Goal: Task Accomplishment & Management: Use online tool/utility

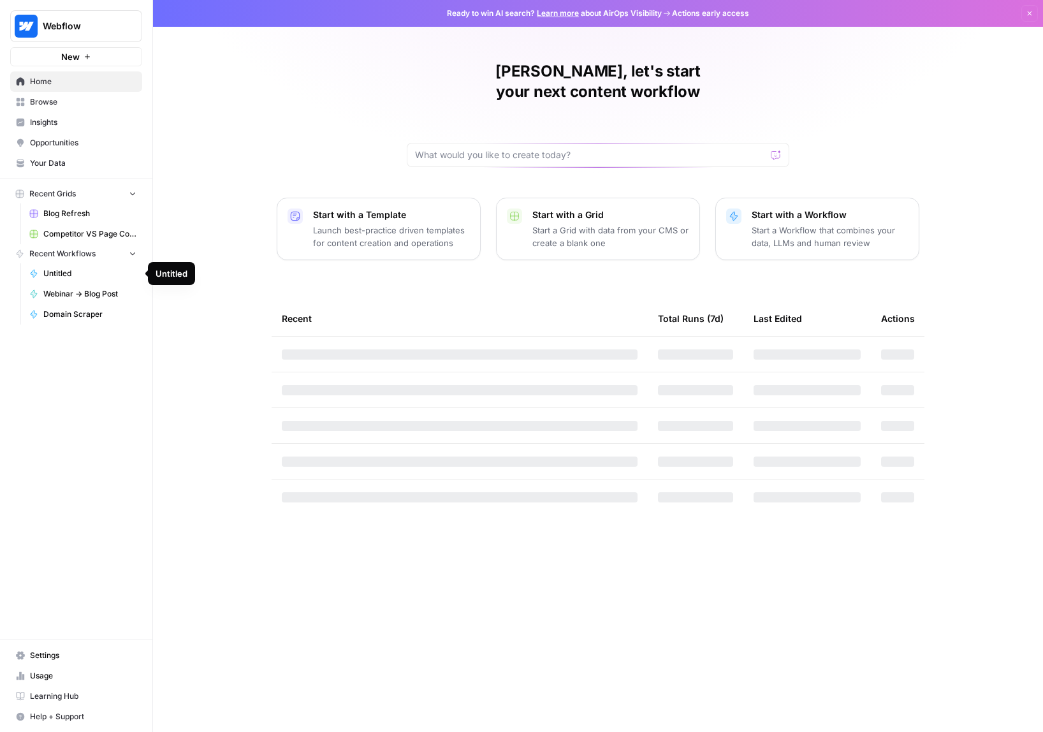
click at [89, 273] on span "Untitled" at bounding box center [89, 273] width 93 height 11
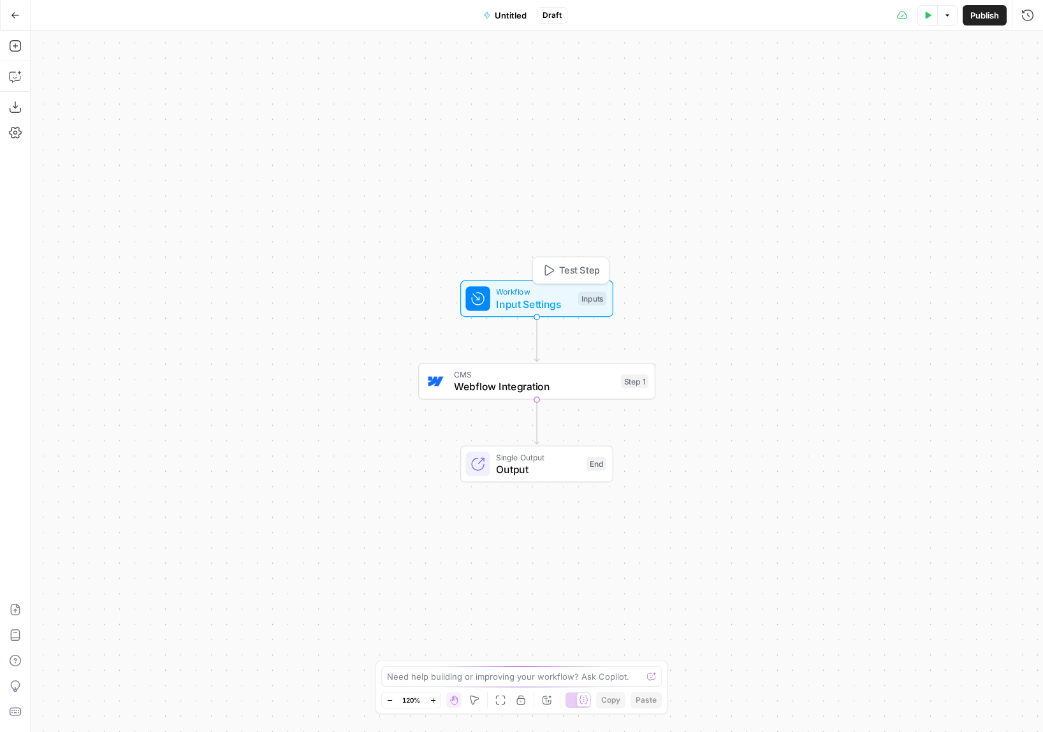
click at [578, 303] on div "Inputs" at bounding box center [592, 299] width 28 height 14
click at [1031, 42] on button "Close" at bounding box center [1026, 46] width 17 height 17
click at [533, 437] on span "Switch to multiple outputs" at bounding box center [552, 436] width 95 height 12
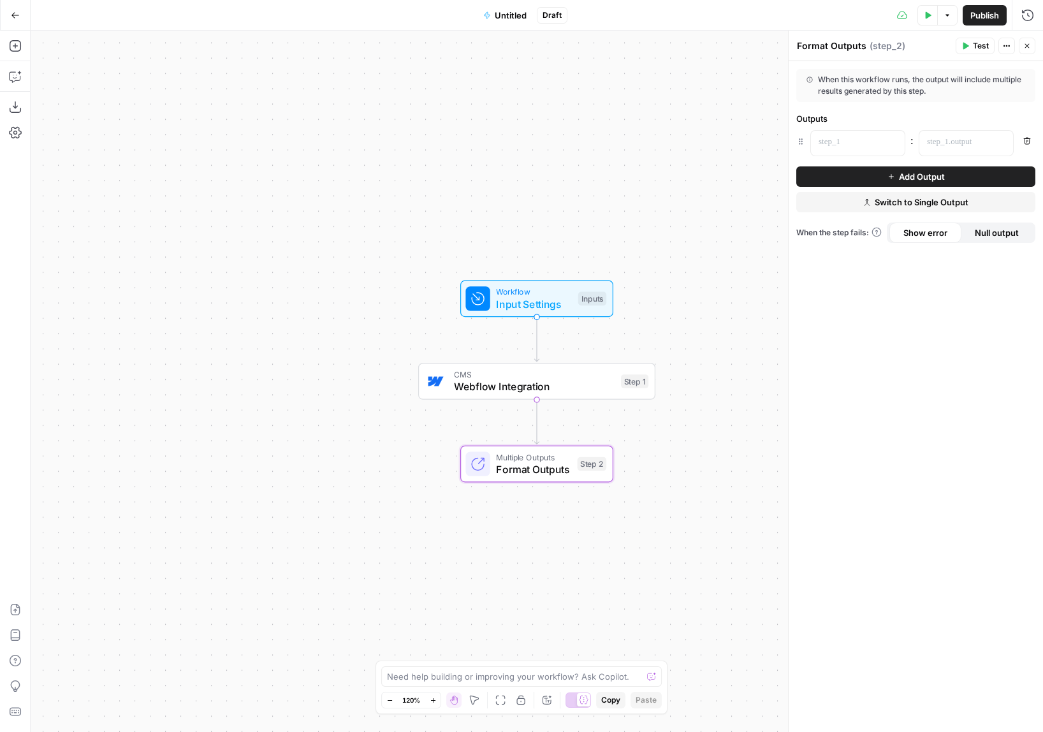
click at [927, 205] on span "Switch to Single Output" at bounding box center [921, 202] width 94 height 13
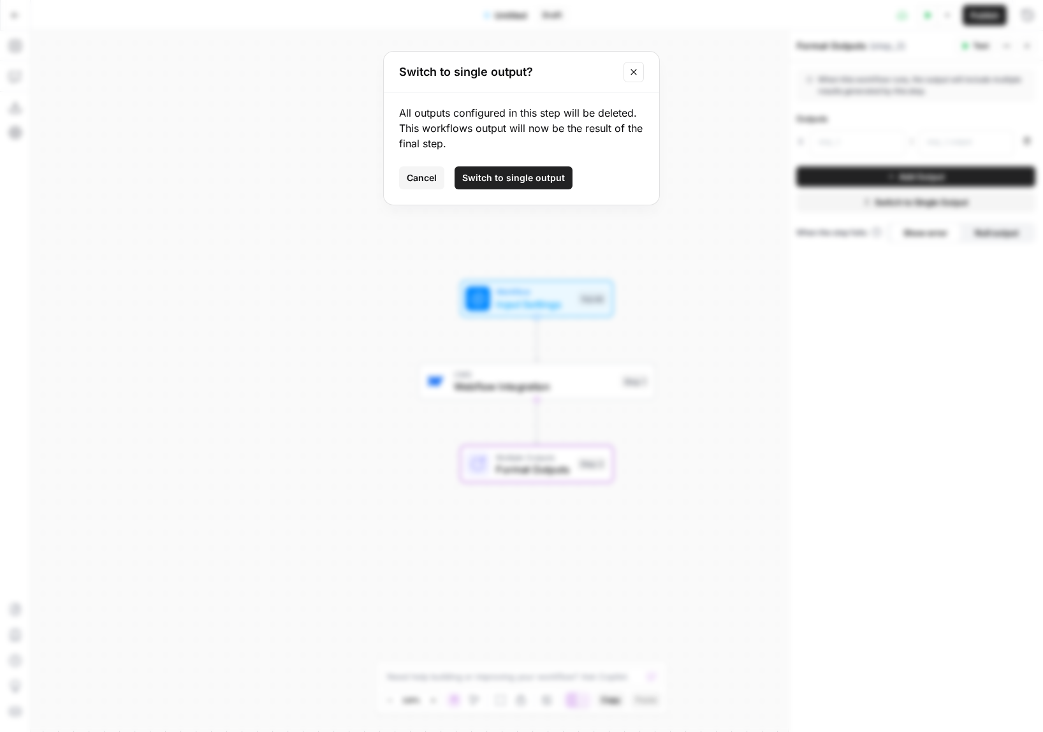
click at [637, 61] on div "Switch to single output?" at bounding box center [521, 72] width 275 height 41
click at [634, 66] on button "Close modal" at bounding box center [633, 72] width 20 height 20
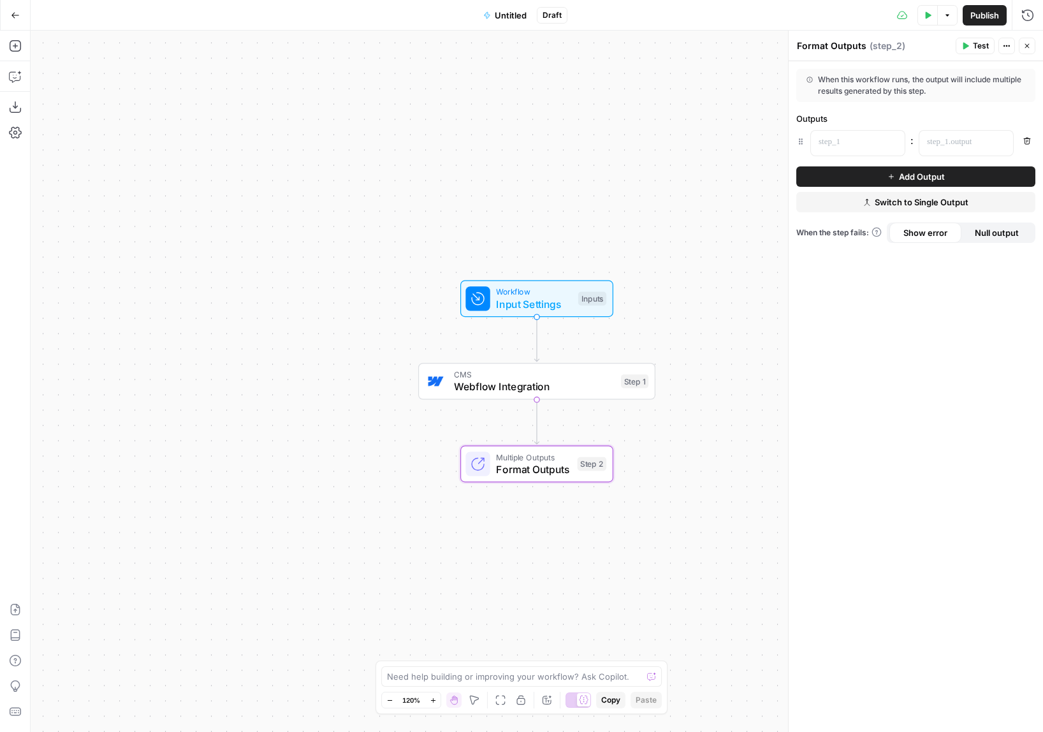
drag, startPoint x: 894, startPoint y: 71, endPoint x: 954, endPoint y: 89, distance: 62.3
click at [953, 88] on div "When this workflow runs, the output will include multiple results generated by …" at bounding box center [915, 85] width 239 height 33
click at [954, 89] on div "When this workflow runs, the output will include multiple results generated by …" at bounding box center [915, 85] width 219 height 23
drag, startPoint x: 957, startPoint y: 89, endPoint x: 867, endPoint y: 81, distance: 90.2
click at [867, 81] on div "When this workflow runs, the output will include multiple results generated by …" at bounding box center [915, 85] width 219 height 23
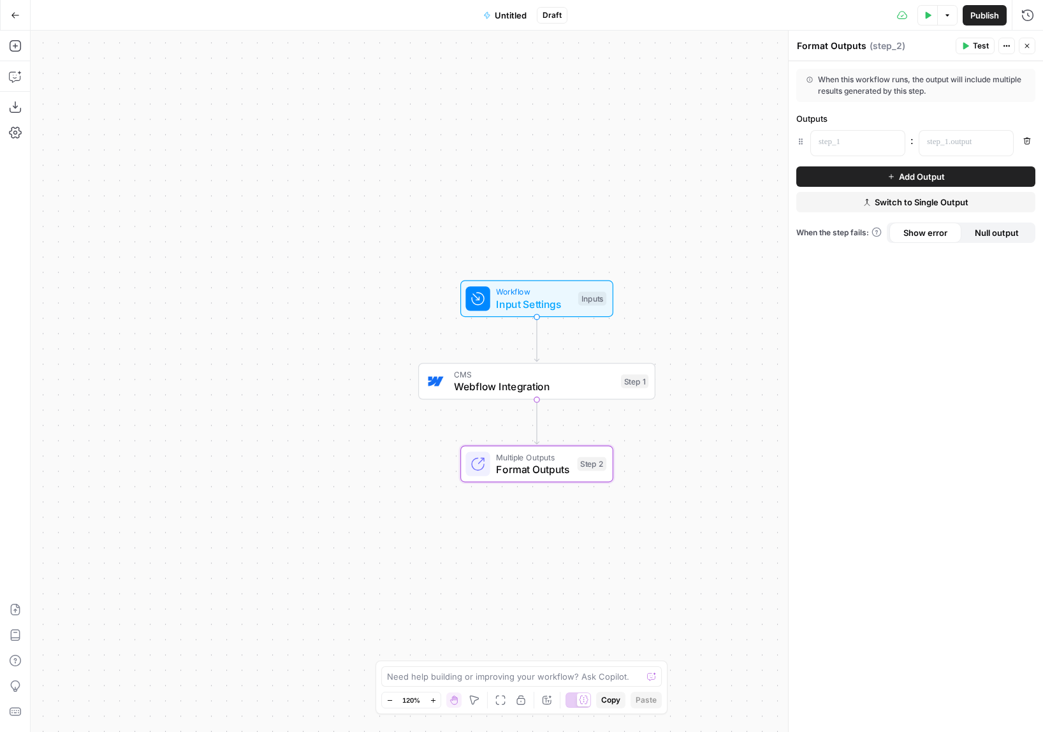
click at [867, 81] on div "When this workflow runs, the output will include multiple results generated by …" at bounding box center [915, 85] width 219 height 23
drag, startPoint x: 867, startPoint y: 81, endPoint x: 931, endPoint y: 118, distance: 74.2
click at [0, 0] on form "When this workflow runs, the output will include multiple results generated by …" at bounding box center [0, 0] width 0 height 0
click at [931, 118] on div "Outputs" at bounding box center [915, 118] width 239 height 13
drag, startPoint x: 932, startPoint y: 118, endPoint x: 908, endPoint y: 83, distance: 42.2
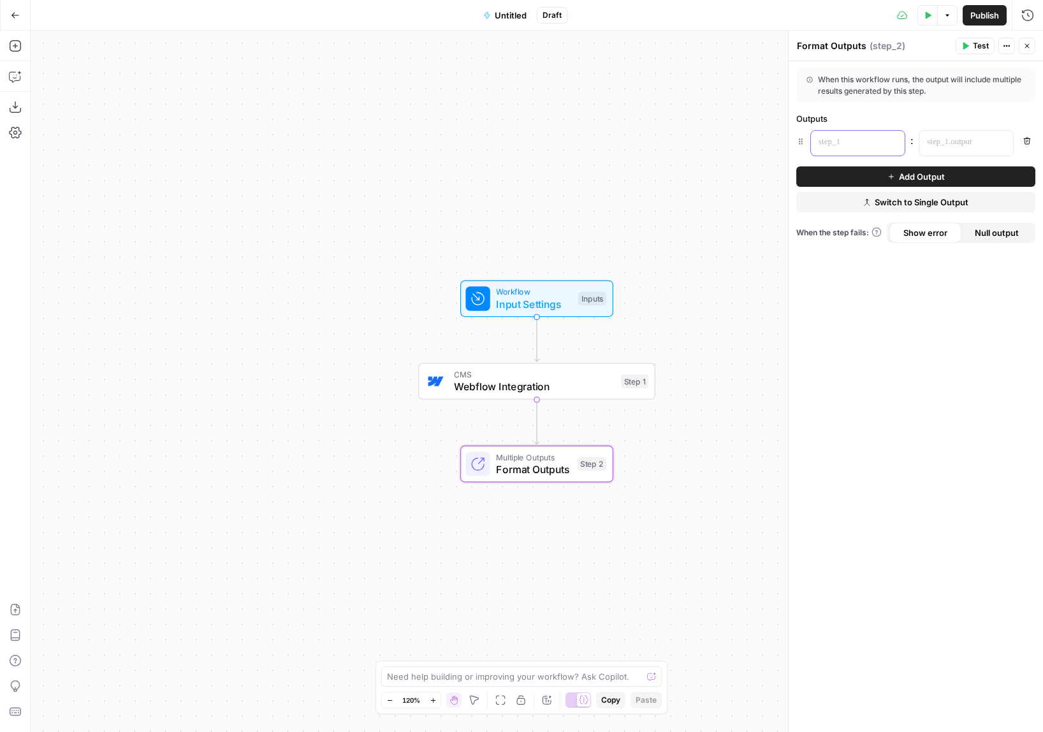
click at [0, 0] on form "When this workflow runs, the output will include multiple results generated by …" at bounding box center [0, 0] width 0 height 0
click at [905, 79] on div "When this workflow runs, the output will include multiple results generated by …" at bounding box center [915, 85] width 219 height 23
click at [1033, 43] on button "Close" at bounding box center [1026, 46] width 17 height 17
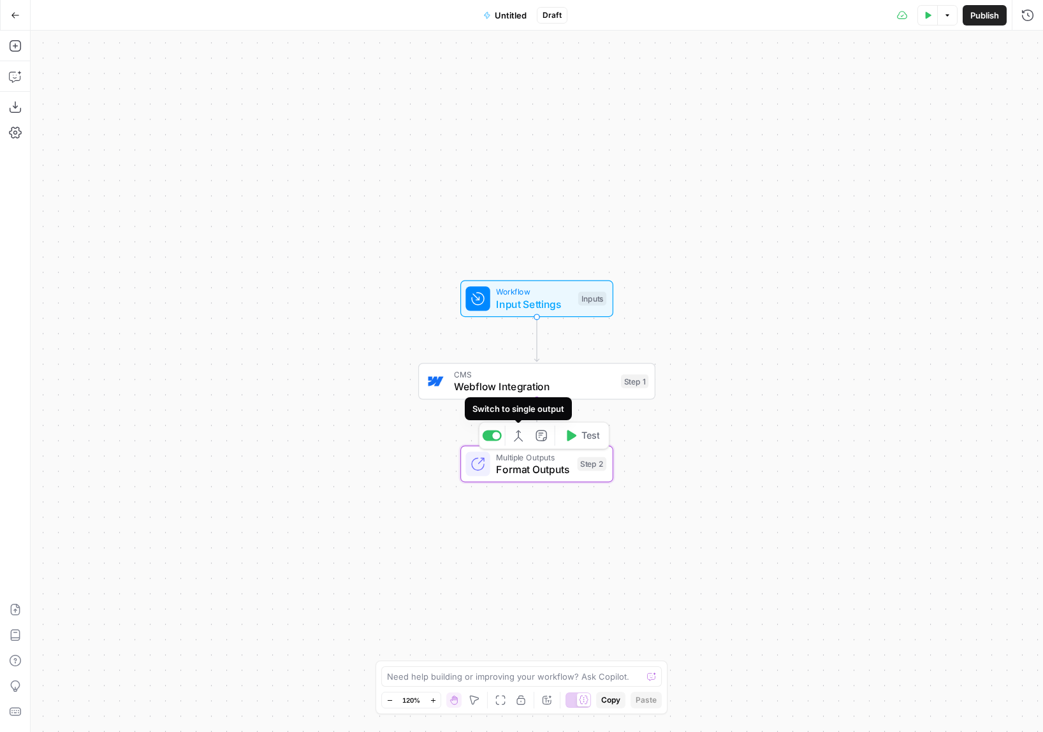
click at [514, 436] on icon "button" at bounding box center [518, 436] width 12 height 12
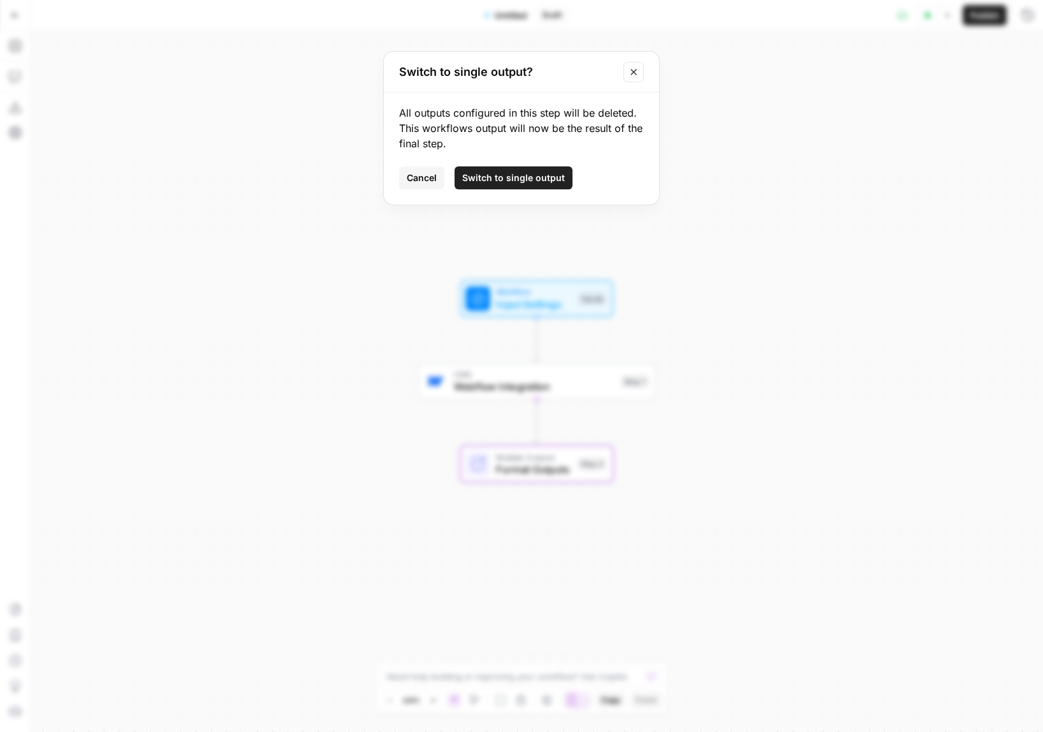
drag, startPoint x: 521, startPoint y: 182, endPoint x: 536, endPoint y: 210, distance: 31.6
click at [521, 182] on span "Switch to single output" at bounding box center [513, 177] width 103 height 13
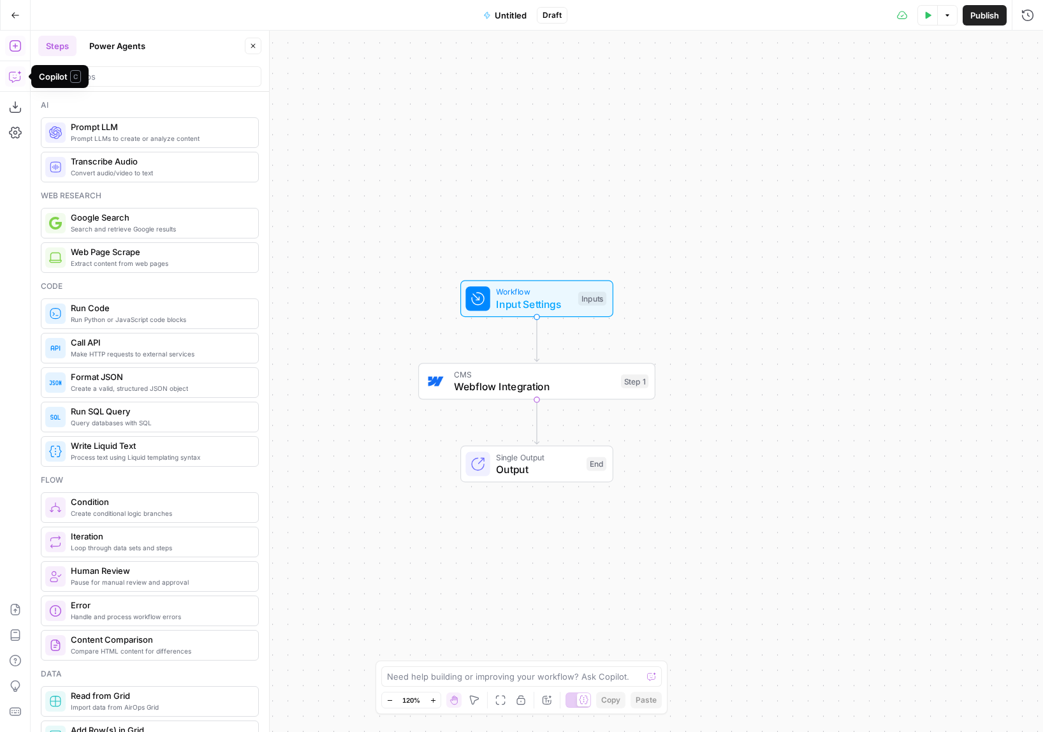
click at [15, 80] on icon "button" at bounding box center [14, 77] width 11 height 10
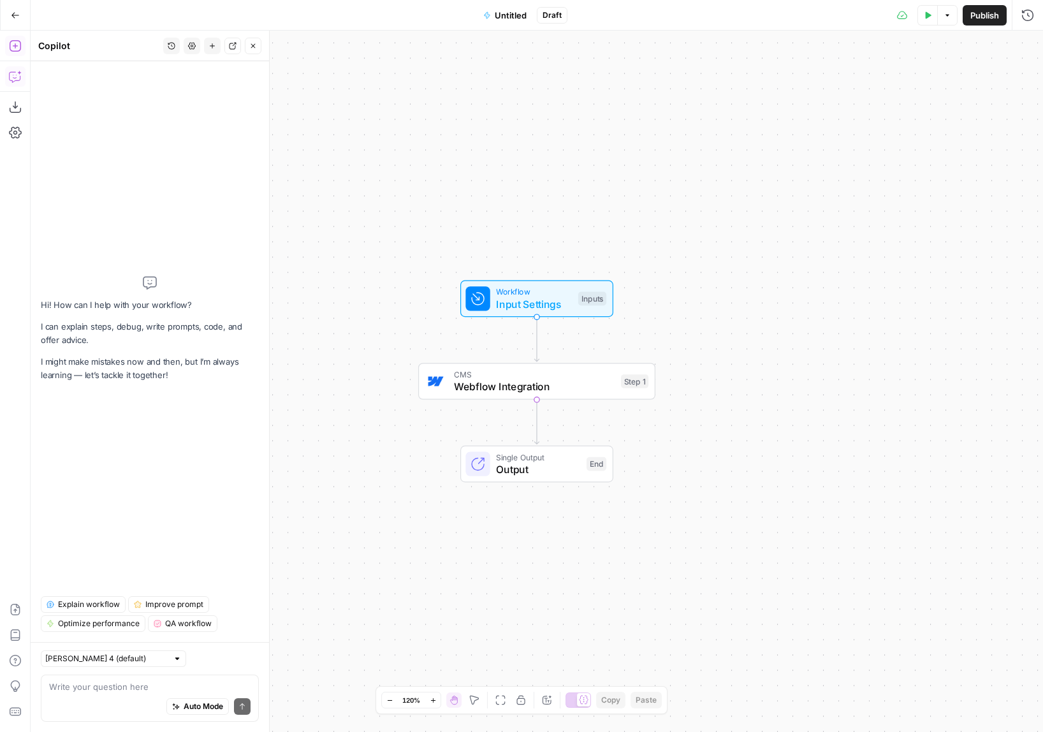
click at [13, 45] on icon "button" at bounding box center [15, 46] width 13 height 13
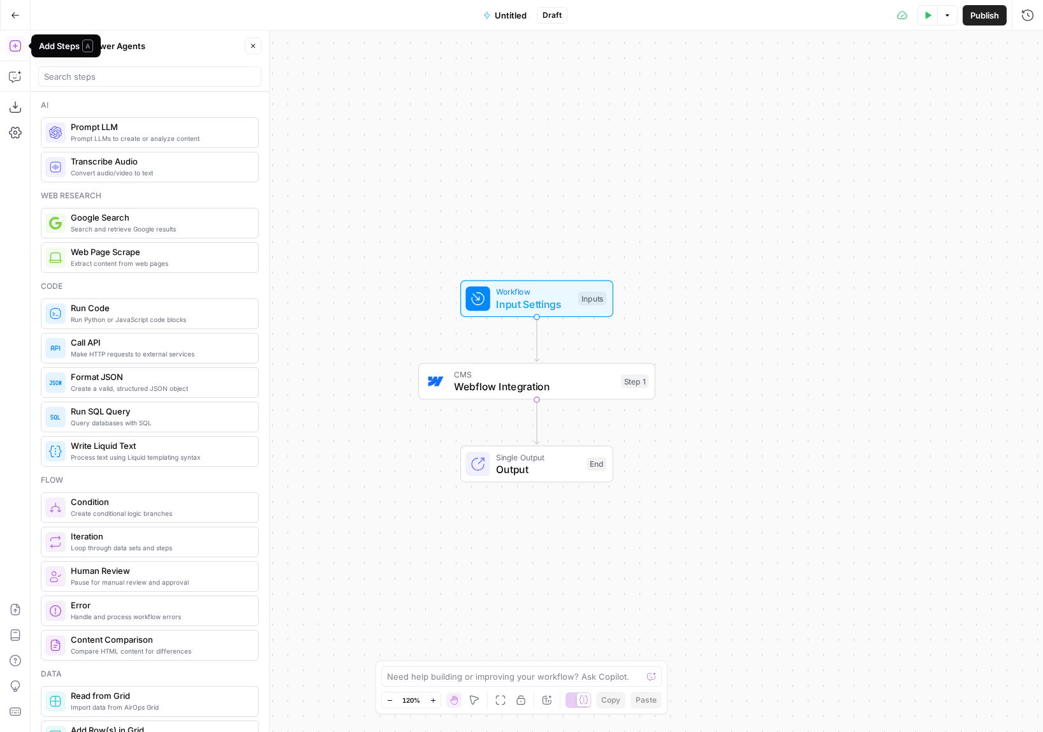
click at [124, 34] on header "Steps Power Agents Close" at bounding box center [150, 61] width 238 height 61
click at [122, 41] on button "Power Agents" at bounding box center [117, 46] width 71 height 20
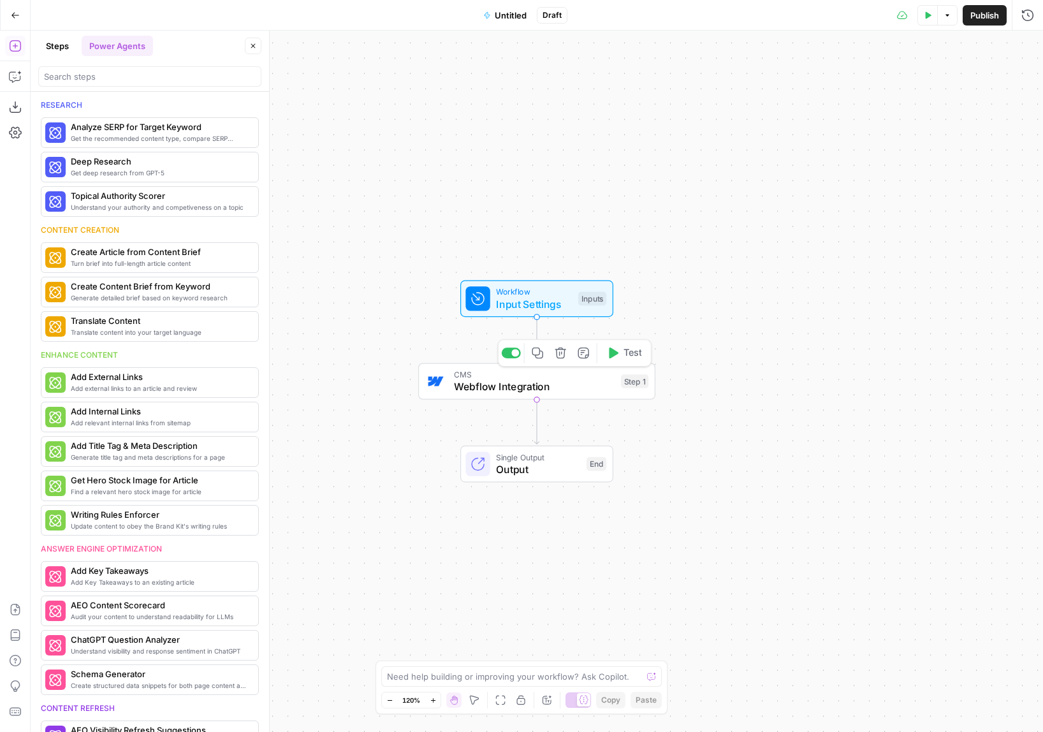
click at [538, 377] on span "CMS" at bounding box center [534, 374] width 161 height 12
type input "Webflow Blog (Prod)"
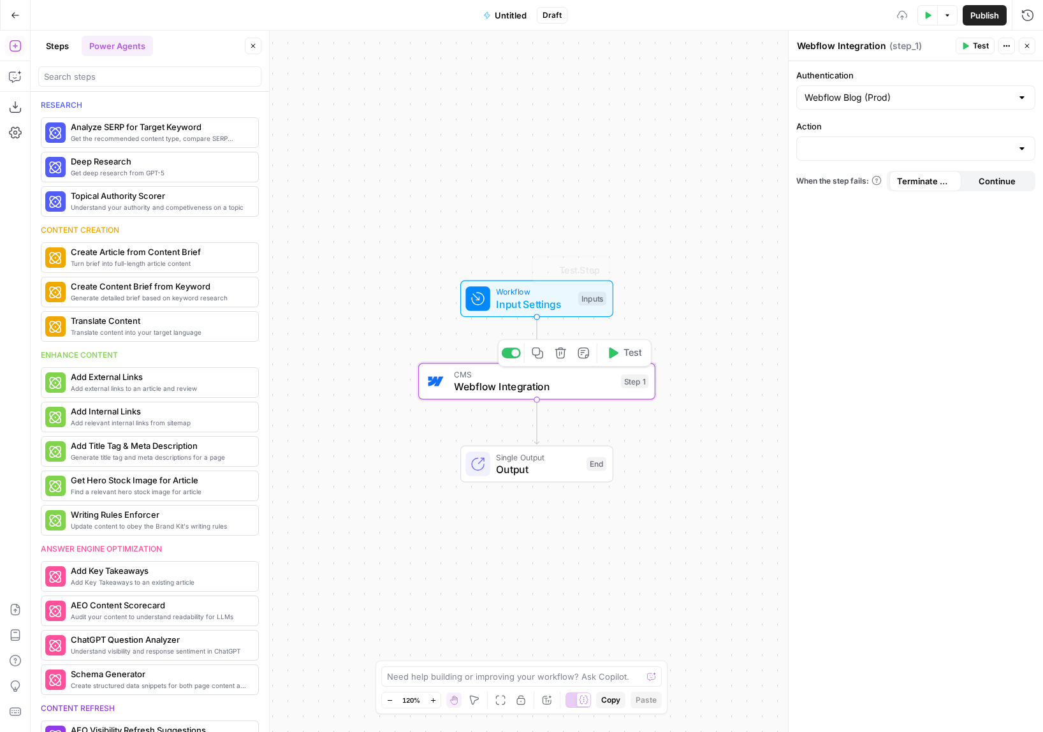
click at [615, 186] on div "Workflow Input Settings Inputs Test Step CMS Webflow Integration Step 1 Copy st…" at bounding box center [537, 381] width 1012 height 701
